Goal: Transaction & Acquisition: Book appointment/travel/reservation

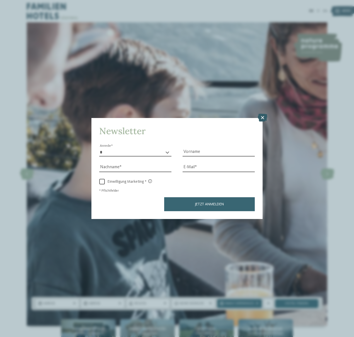
click at [263, 116] on icon at bounding box center [262, 118] width 9 height 8
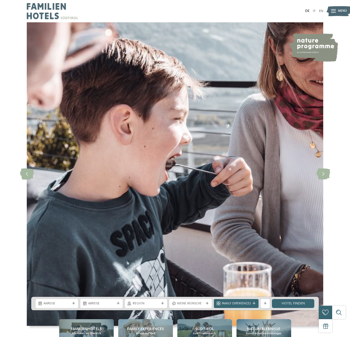
click at [314, 10] on link "IT" at bounding box center [314, 11] width 3 height 4
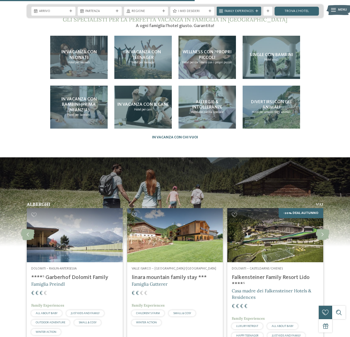
scroll to position [1171, 0]
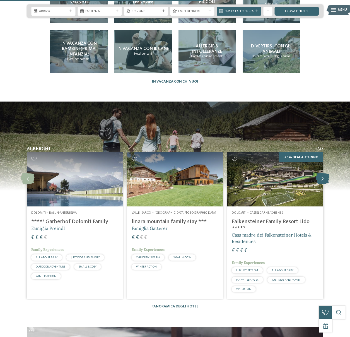
click at [327, 173] on icon at bounding box center [323, 178] width 14 height 11
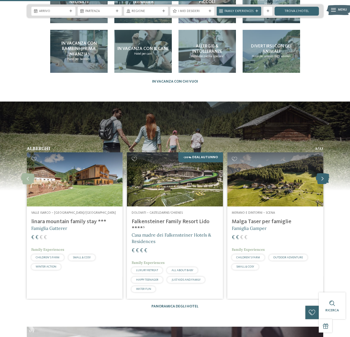
click at [327, 173] on icon at bounding box center [323, 178] width 14 height 11
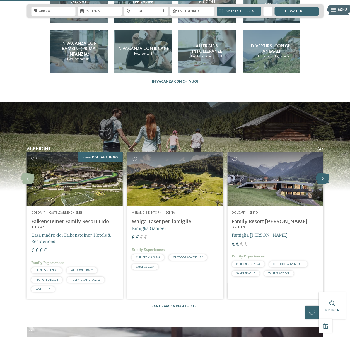
click at [327, 173] on icon at bounding box center [323, 178] width 14 height 11
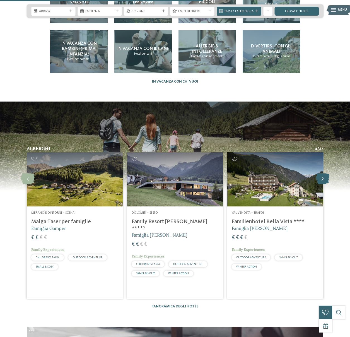
click at [327, 173] on icon at bounding box center [323, 178] width 14 height 11
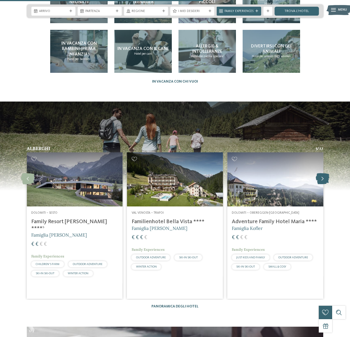
click at [327, 173] on icon at bounding box center [323, 178] width 14 height 11
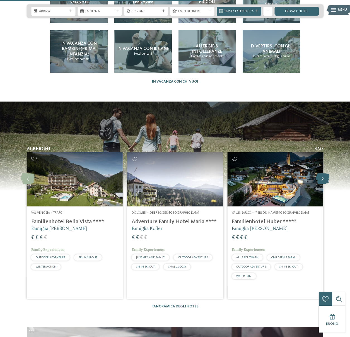
click at [327, 173] on icon at bounding box center [323, 178] width 14 height 11
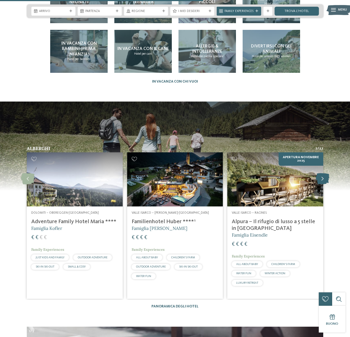
click at [327, 173] on icon at bounding box center [323, 178] width 14 height 11
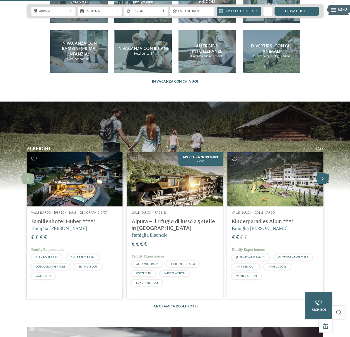
click at [326, 173] on icon at bounding box center [323, 178] width 14 height 11
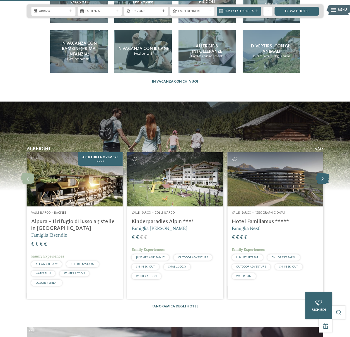
click at [326, 173] on icon at bounding box center [323, 178] width 14 height 11
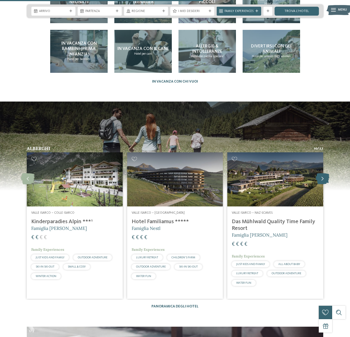
click at [326, 173] on icon at bounding box center [323, 178] width 14 height 11
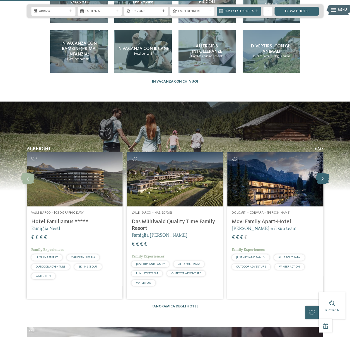
click at [326, 173] on icon at bounding box center [323, 178] width 14 height 11
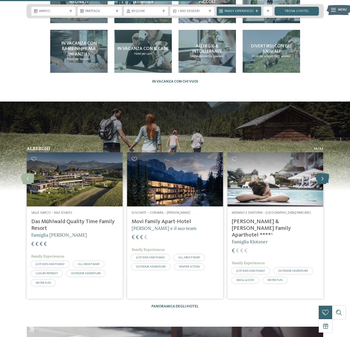
click at [326, 173] on icon at bounding box center [323, 178] width 14 height 11
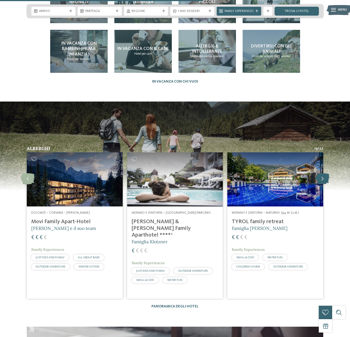
click at [326, 173] on icon at bounding box center [323, 178] width 14 height 11
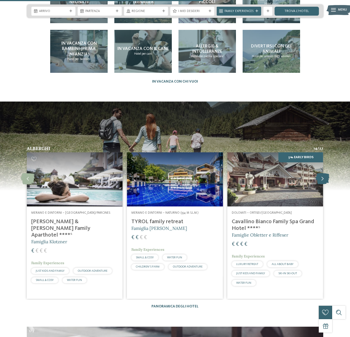
click at [326, 173] on icon at bounding box center [323, 178] width 14 height 11
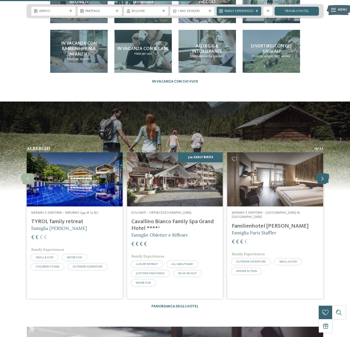
click at [326, 173] on icon at bounding box center [323, 178] width 14 height 11
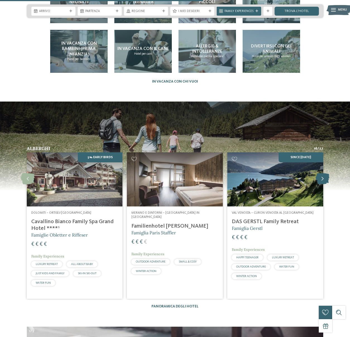
click at [326, 173] on icon at bounding box center [323, 178] width 14 height 11
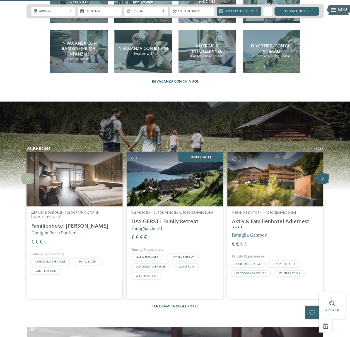
click at [326, 173] on icon at bounding box center [323, 178] width 14 height 11
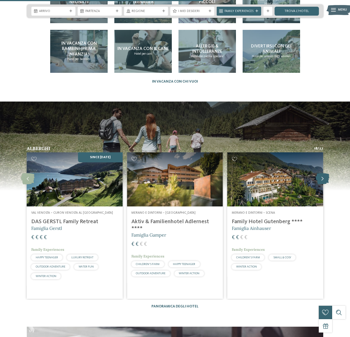
click at [326, 173] on icon at bounding box center [323, 178] width 14 height 11
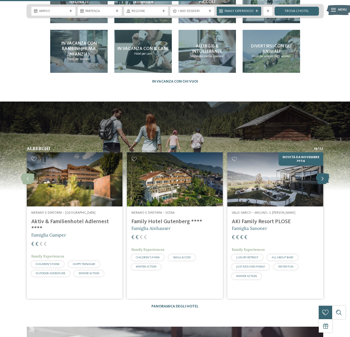
click at [326, 173] on icon at bounding box center [323, 178] width 14 height 11
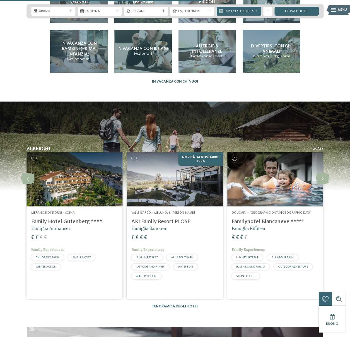
click at [146, 218] on h4 "AKI Family Resort PLOSE" at bounding box center [174, 221] width 87 height 7
click at [173, 153] on img at bounding box center [175, 179] width 96 height 54
click at [178, 183] on img at bounding box center [175, 179] width 96 height 54
click at [179, 183] on img at bounding box center [175, 179] width 96 height 54
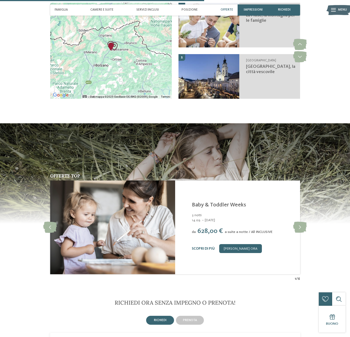
scroll to position [948, 0]
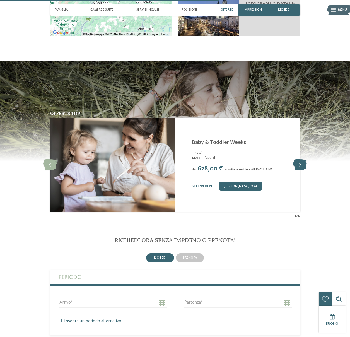
click at [295, 163] on icon at bounding box center [300, 164] width 14 height 11
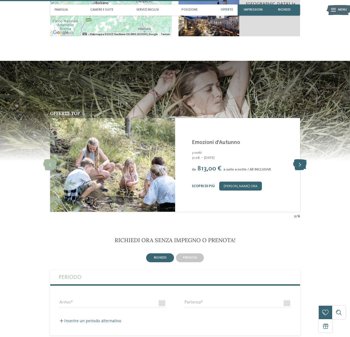
click at [295, 163] on icon at bounding box center [300, 164] width 14 height 11
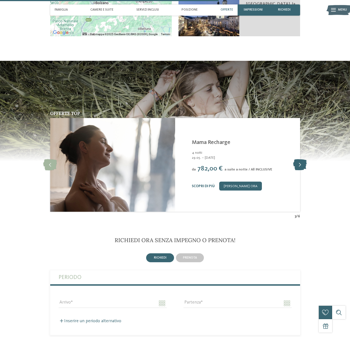
click at [295, 163] on icon at bounding box center [300, 164] width 14 height 11
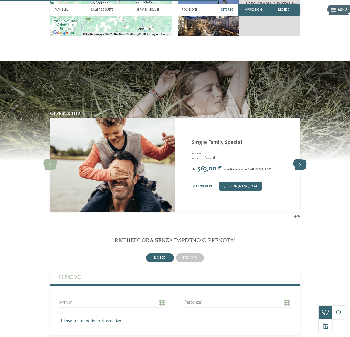
click at [295, 163] on icon at bounding box center [300, 164] width 14 height 11
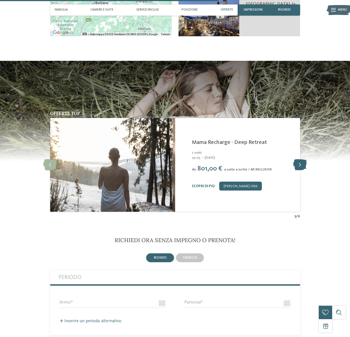
click at [295, 163] on icon at bounding box center [300, 164] width 14 height 11
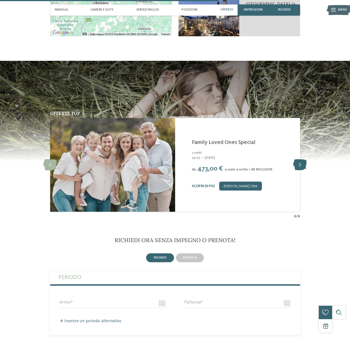
click at [295, 163] on icon at bounding box center [300, 164] width 14 height 11
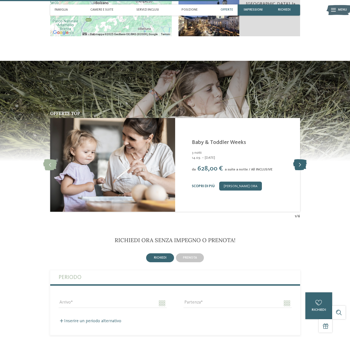
click at [295, 163] on icon at bounding box center [300, 164] width 14 height 11
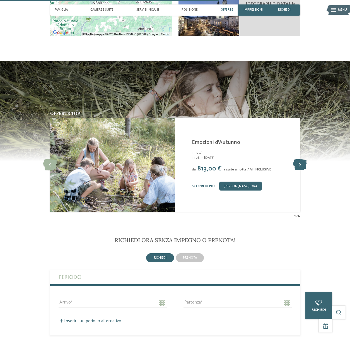
click at [295, 163] on icon at bounding box center [300, 164] width 14 height 11
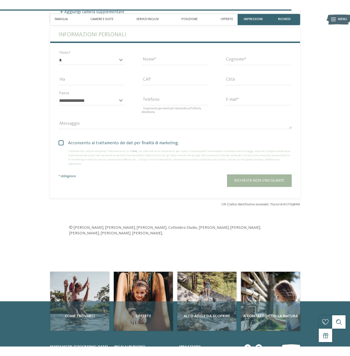
scroll to position [1394, 0]
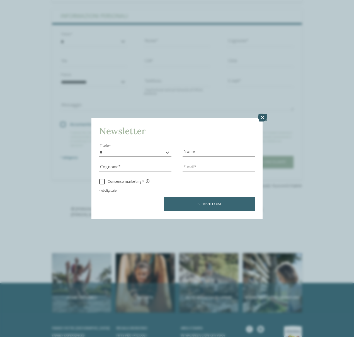
click at [261, 120] on icon at bounding box center [262, 118] width 9 height 8
